Goal: Information Seeking & Learning: Learn about a topic

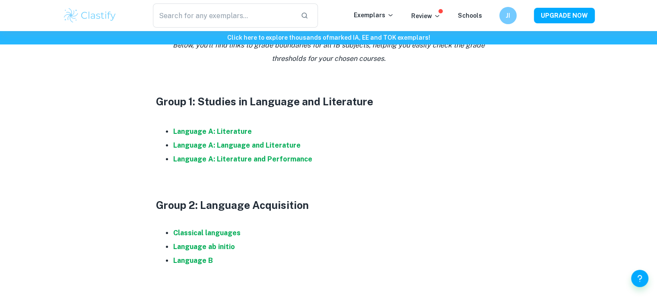
scroll to position [433, 0]
click at [216, 145] on strong "Language A: Language and Literature" at bounding box center [236, 145] width 127 height 8
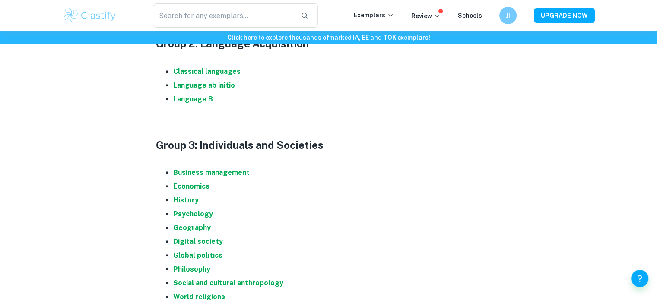
scroll to position [596, 0]
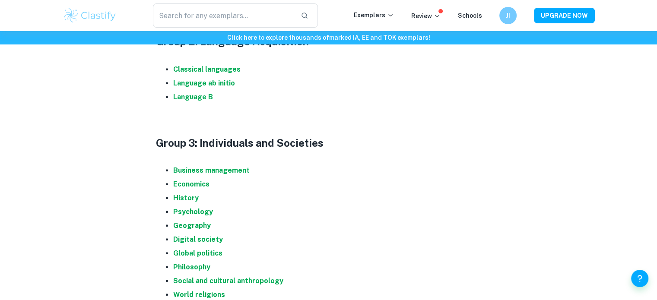
click at [195, 175] on li "Business management" at bounding box center [337, 171] width 328 height 14
click at [208, 174] on li "Business management" at bounding box center [337, 171] width 328 height 14
click at [219, 166] on strong "Business management" at bounding box center [211, 170] width 76 height 8
click at [212, 165] on li "Business management" at bounding box center [337, 171] width 328 height 14
click at [212, 167] on strong "Business management" at bounding box center [211, 170] width 76 height 8
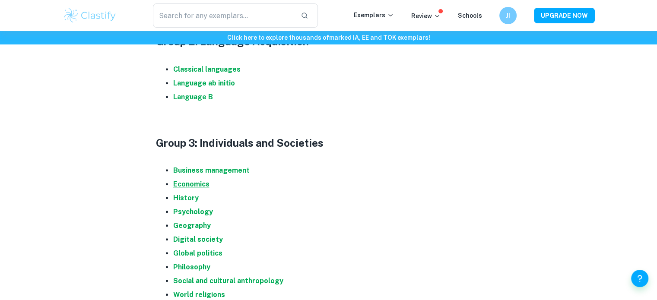
click at [190, 187] on strong "Economics" at bounding box center [191, 184] width 36 height 8
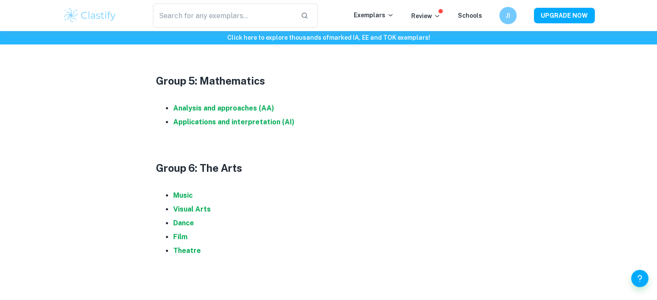
scroll to position [1013, 0]
click at [218, 108] on strong "Analysis and approaches (AA)" at bounding box center [223, 108] width 101 height 8
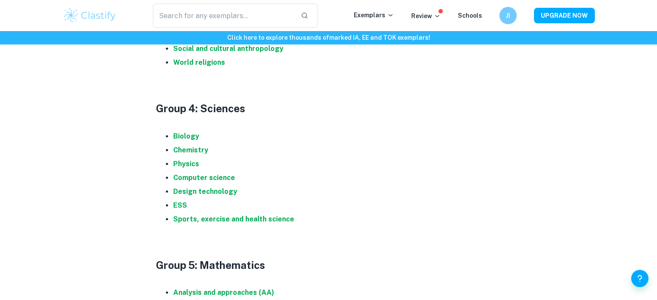
scroll to position [765, 0]
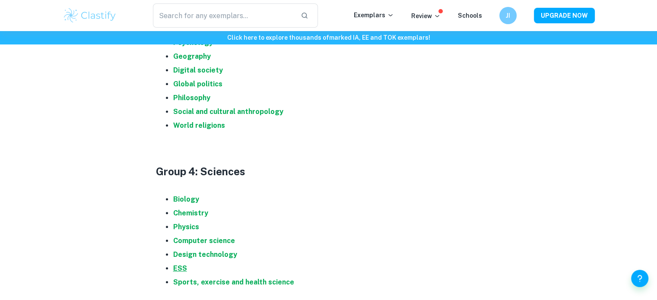
click at [182, 268] on strong "ESS" at bounding box center [180, 268] width 14 height 8
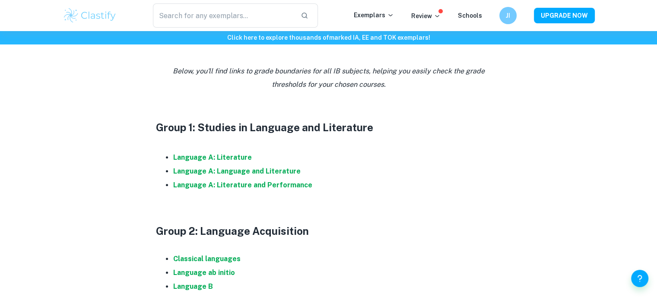
scroll to position [401, 0]
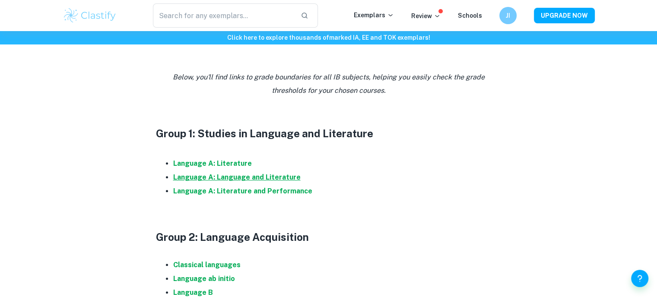
click at [260, 179] on strong "Language A: Language and Literature" at bounding box center [236, 177] width 127 height 8
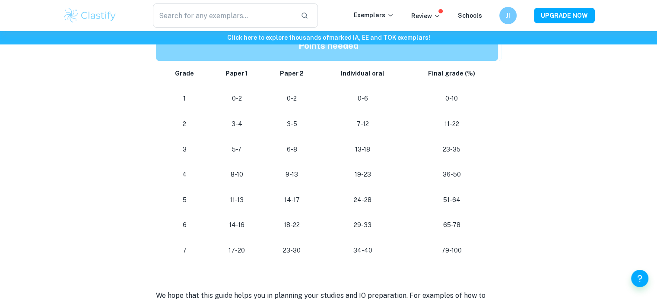
scroll to position [874, 0]
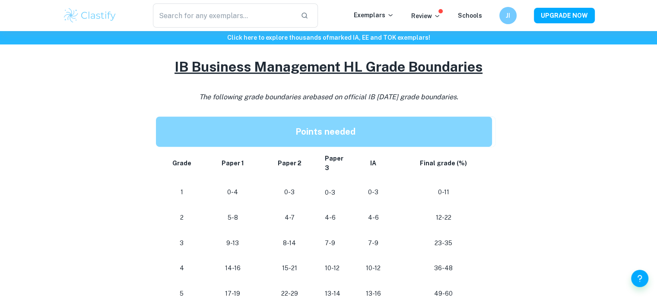
scroll to position [374, 0]
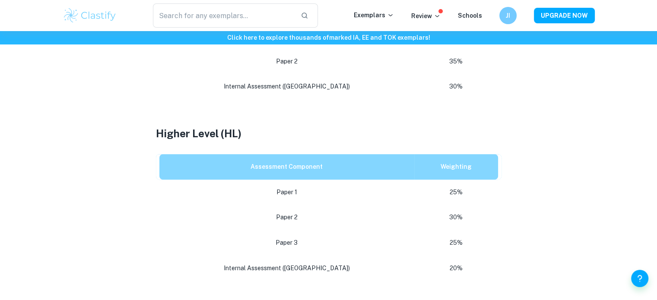
scroll to position [527, 0]
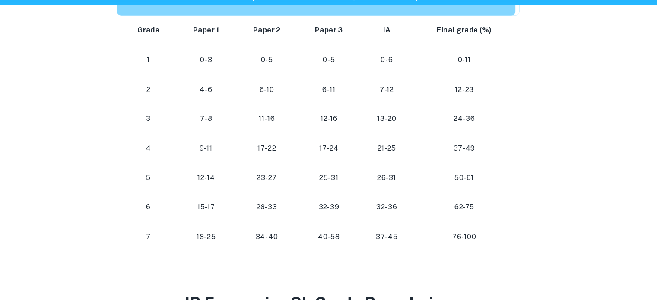
scroll to position [467, 0]
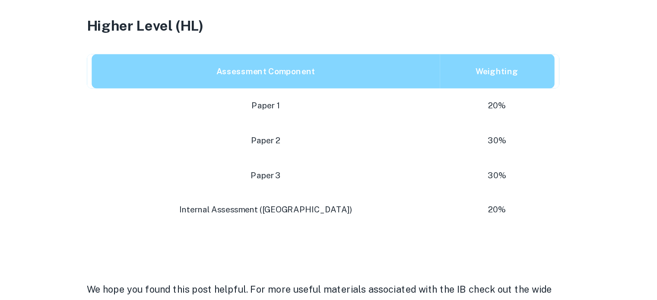
scroll to position [539, 0]
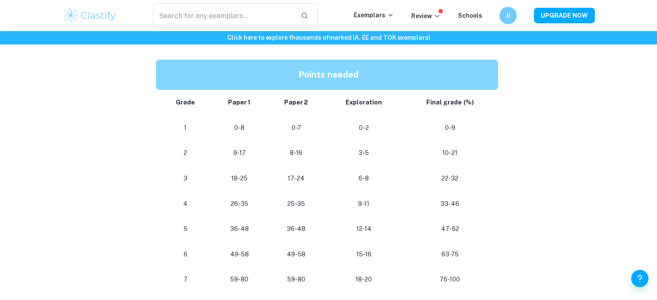
scroll to position [749, 0]
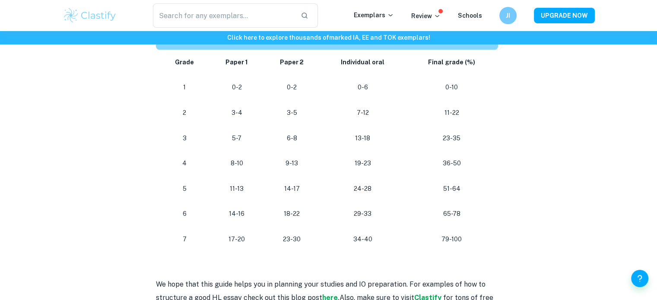
scroll to position [884, 0]
